Goal: Task Accomplishment & Management: Complete application form

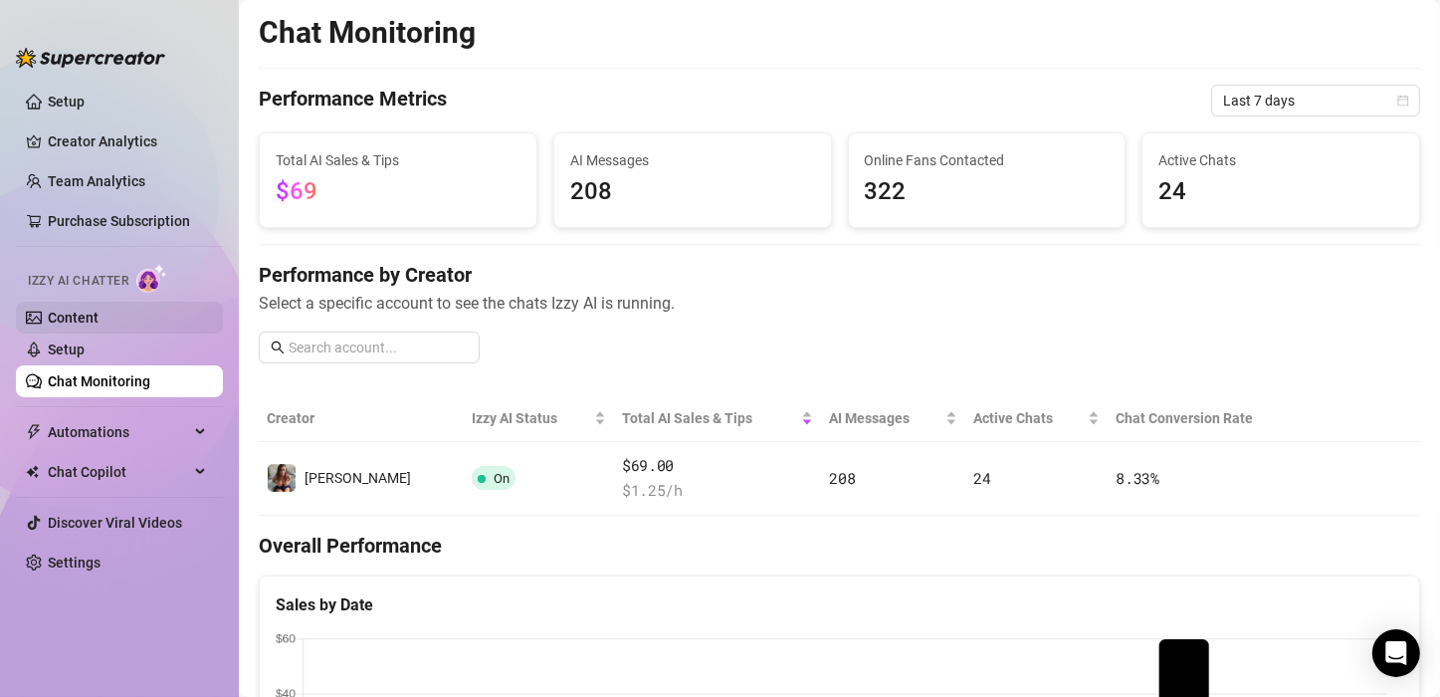
click at [82, 310] on link "Content" at bounding box center [73, 318] width 51 height 16
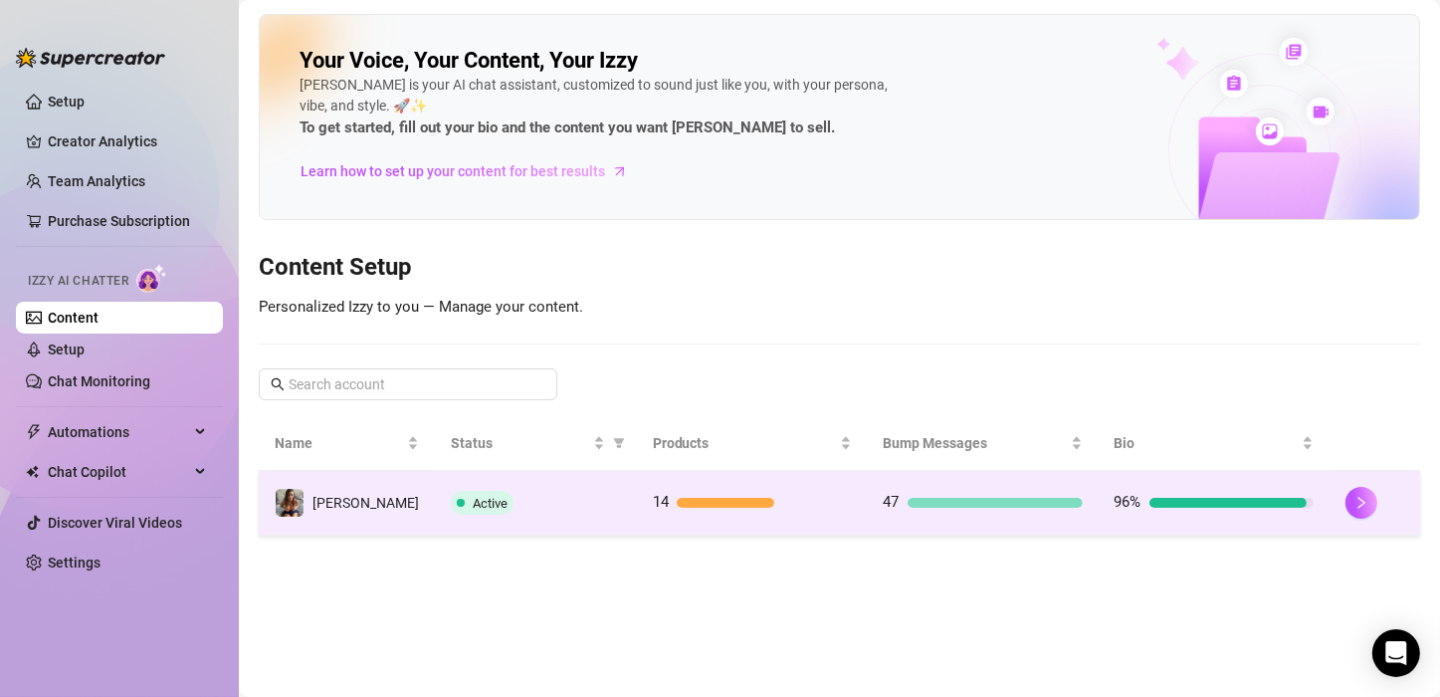
click at [692, 487] on td "14" at bounding box center [752, 503] width 231 height 65
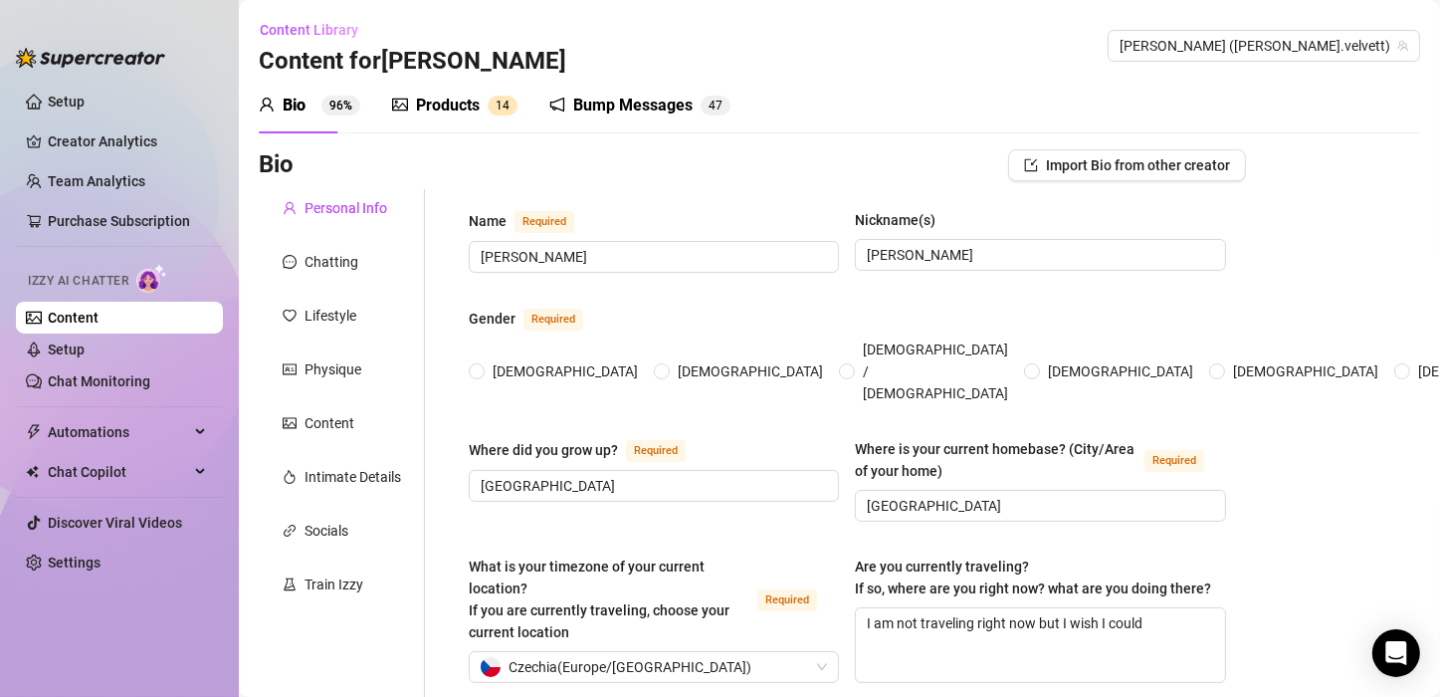
type input "[PERSON_NAME]"
type input "[GEOGRAPHIC_DATA]"
type textarea "I am not traveling right now but I wish I could"
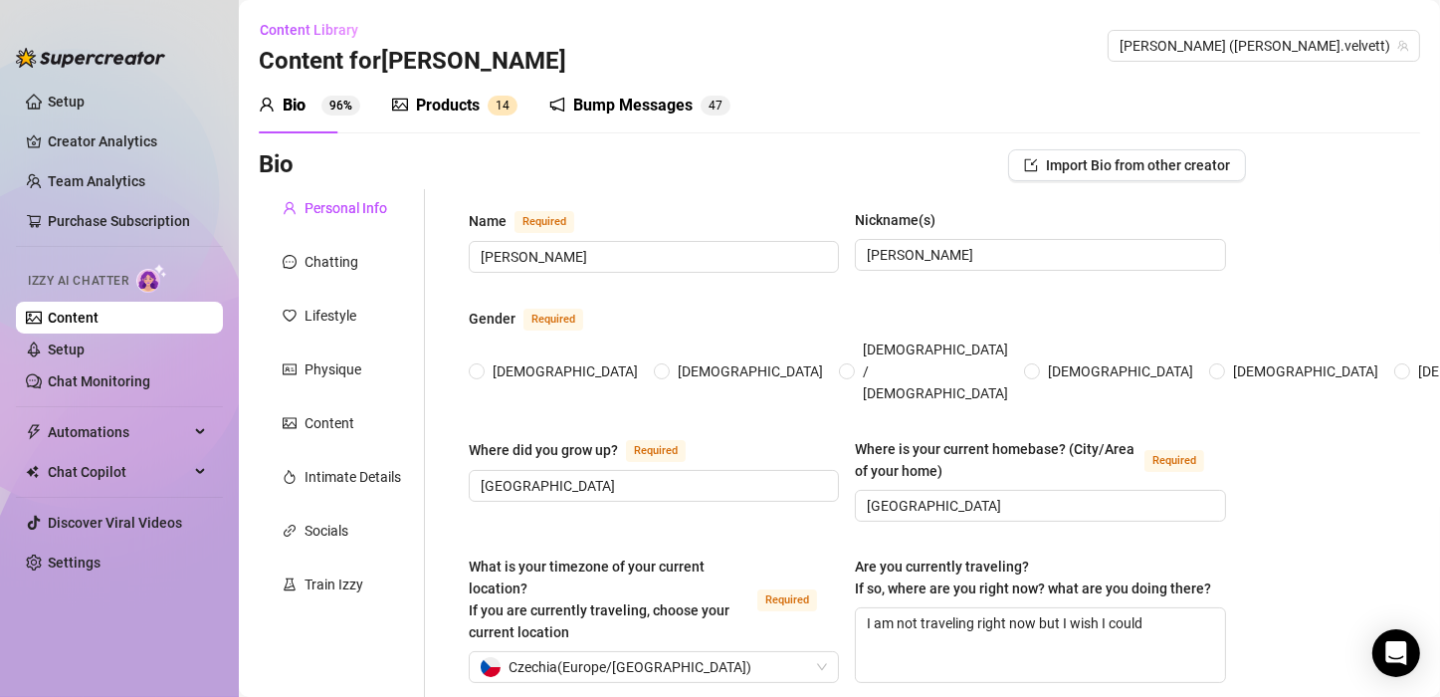
type input "straight"
type input "married"
type input "I have 2 brothers, mother and father"
type input "4"
type input "I have one parrot. it is eclectus and I love him. he can also speak a little bi…"
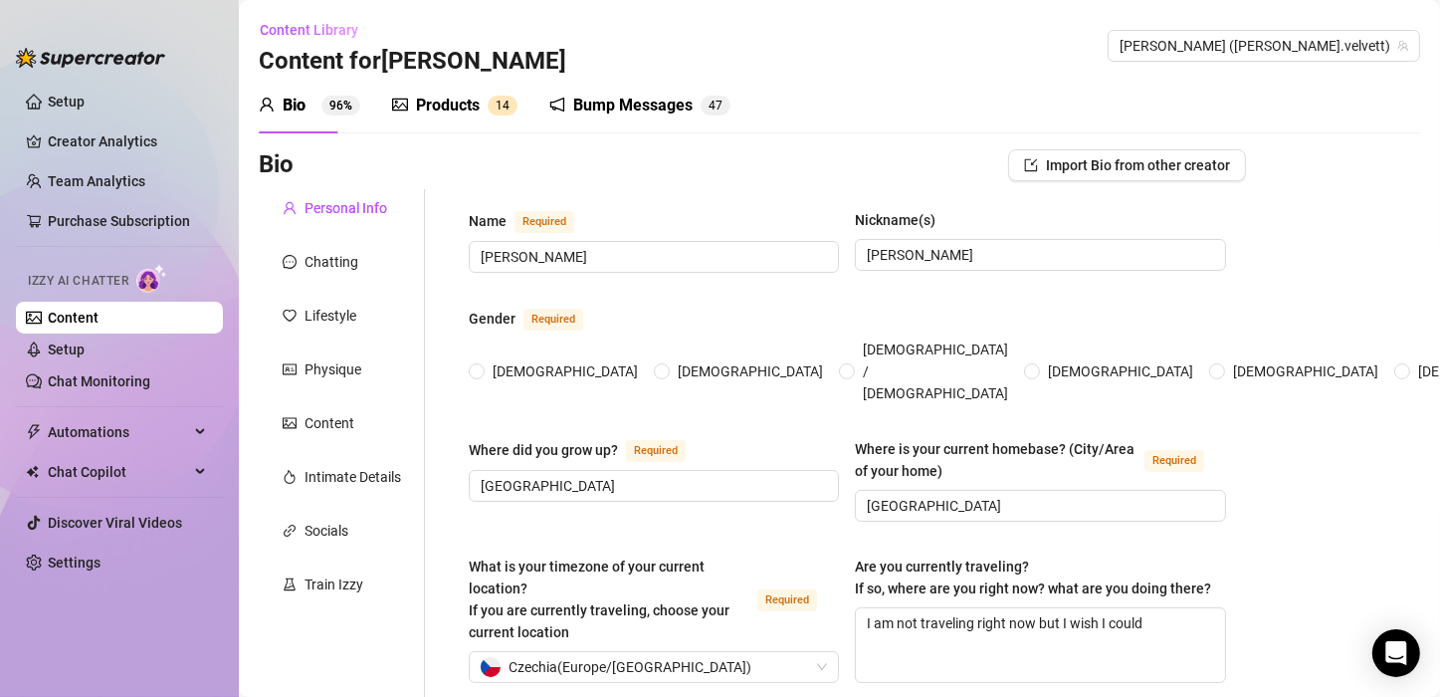
type input "staying at home, taking care of my family"
type input "sales assistant at lingerie store"
type input "Trained lingerie sales assistant. I am now in my year year of part-time studies…"
type input "[DEMOGRAPHIC_DATA]"
type input "Empowerment and independence, continuous learning, breaking age stereotypes, so…"
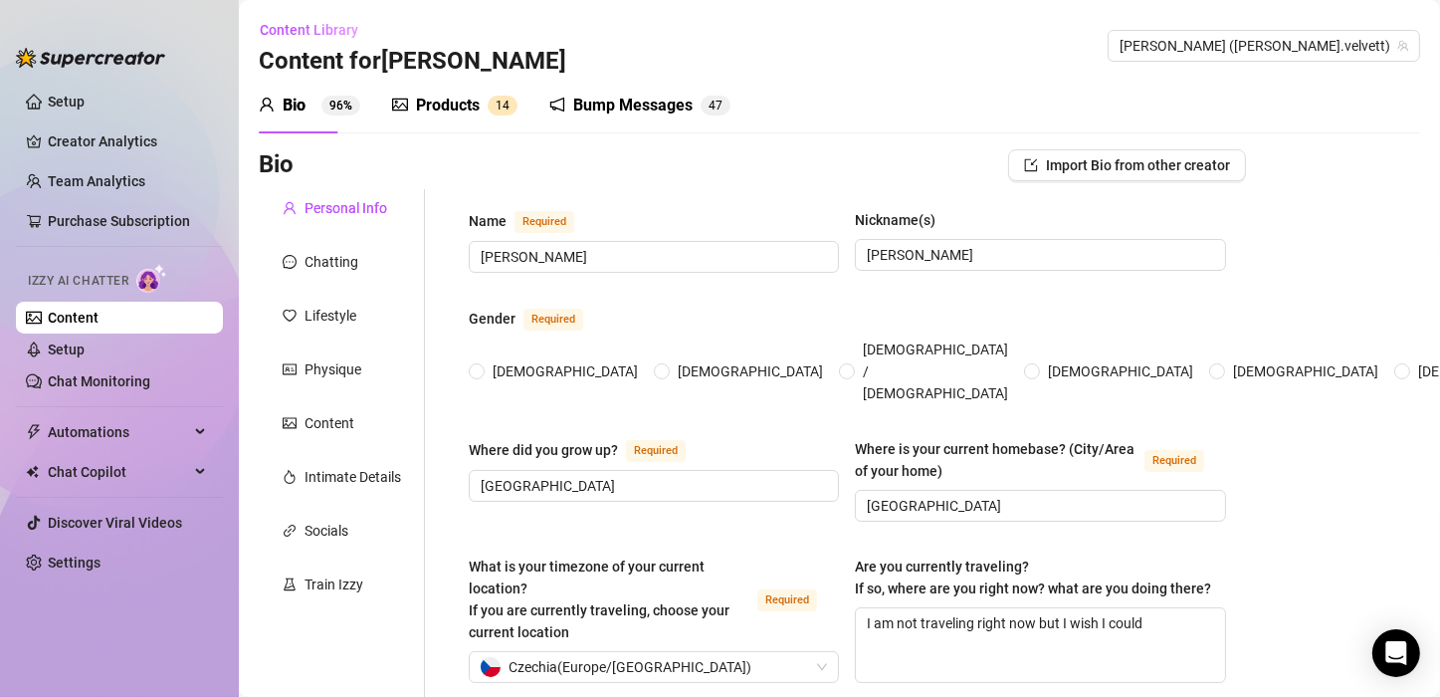
type textarea "My dream is owning a cozy house, driving a nice car, and living in a beautiful …"
type textarea "When I was younger, I trained as a lingerie sales assistant. Back then, I thoug…"
type textarea "I am very shy person, but I like to dress very sexy."
type textarea "no"
radio input "true"
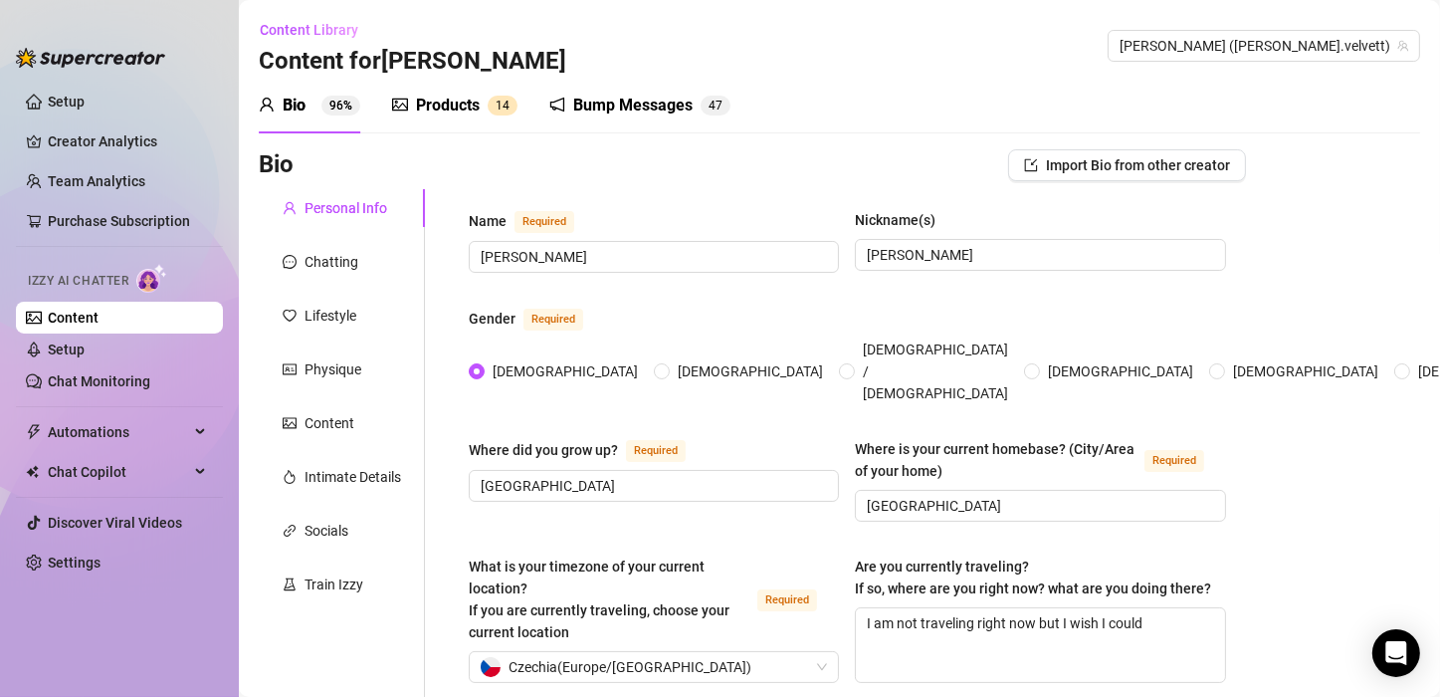
type input "[DATE]"
click at [437, 107] on div "Products" at bounding box center [448, 106] width 64 height 24
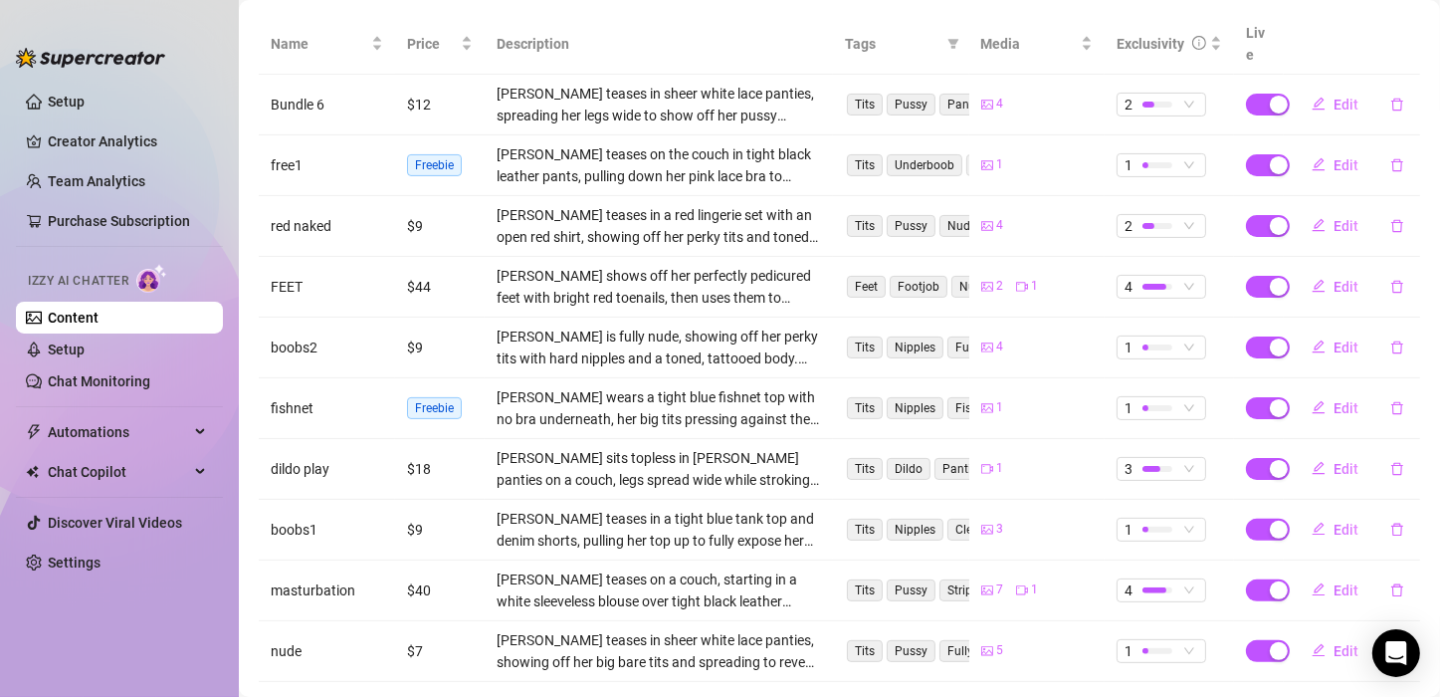
scroll to position [396, 0]
